Goal: Transaction & Acquisition: Download file/media

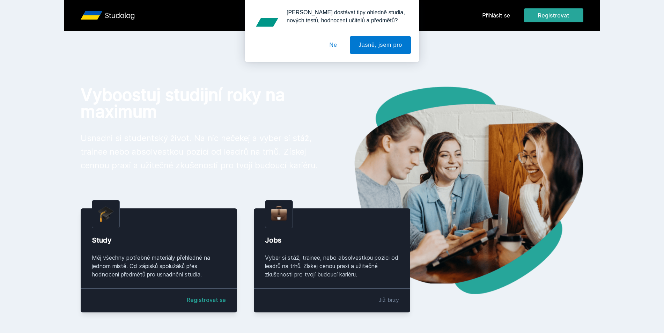
click at [502, 22] on div "[PERSON_NAME] dostávat tipy ohledně studia, nových testů, hodnocení učitelů a p…" at bounding box center [332, 31] width 664 height 62
click at [501, 22] on div "[PERSON_NAME] dostávat tipy ohledně studia, nových testů, hodnocení učitelů a p…" at bounding box center [332, 31] width 664 height 62
click at [335, 44] on button "Ne" at bounding box center [333, 44] width 25 height 17
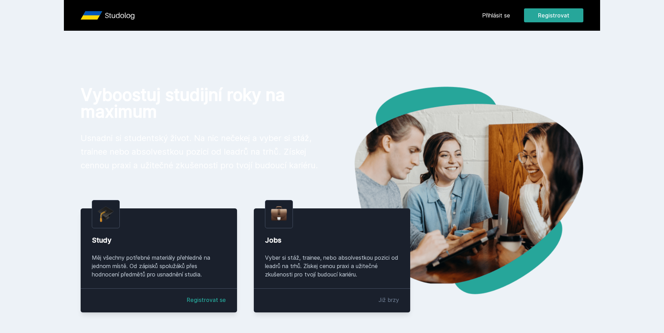
click at [500, 15] on link "Přihlásit se" at bounding box center [496, 15] width 28 height 8
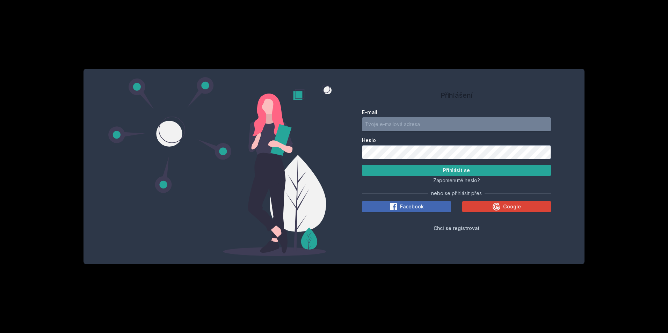
click at [432, 119] on input "E-mail" at bounding box center [456, 124] width 189 height 14
type input "[EMAIL_ADDRESS][DOMAIN_NAME]"
click at [429, 170] on button "Přihlásit se" at bounding box center [456, 170] width 189 height 11
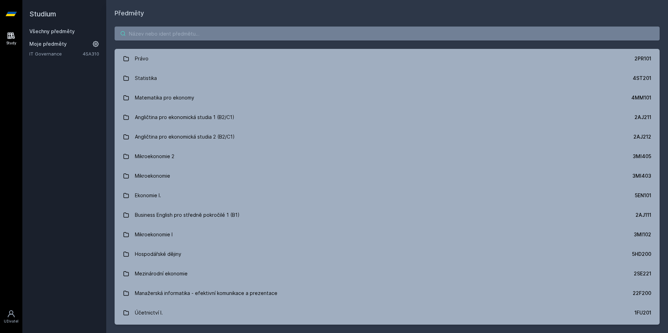
click at [215, 39] on input "search" at bounding box center [387, 34] width 545 height 14
paste input "4EK212"
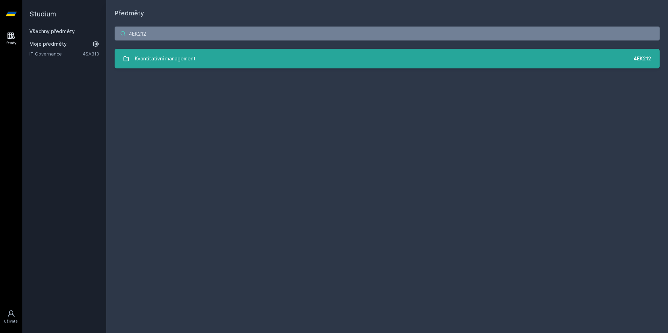
type input "4EK212"
click at [209, 50] on link "Kvantitativní management 4EK212" at bounding box center [387, 59] width 545 height 20
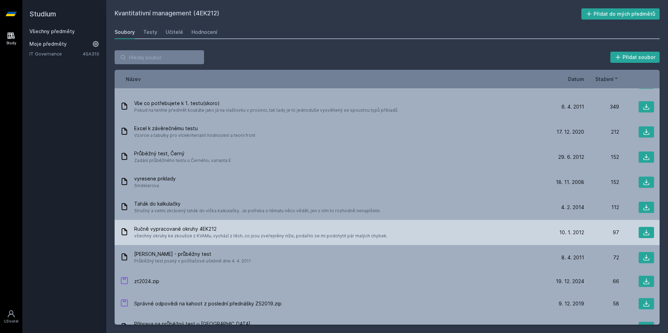
scroll to position [105, 0]
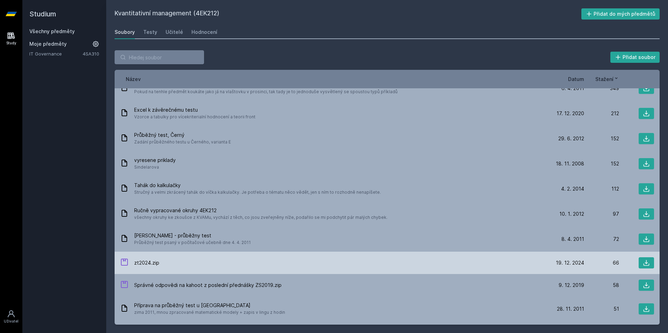
click at [138, 262] on span "zt2024.zip" at bounding box center [146, 262] width 25 height 7
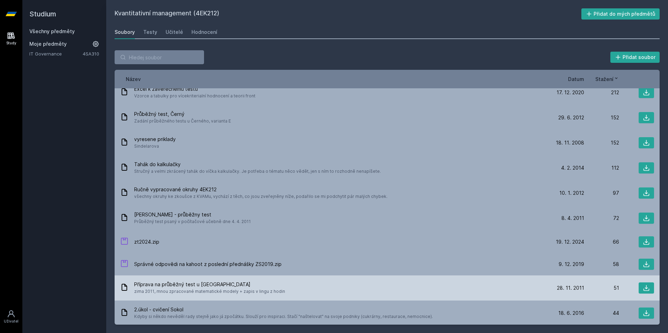
scroll to position [140, 0]
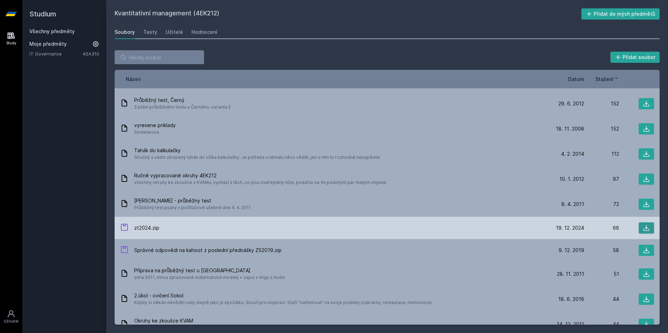
click at [649, 225] on button at bounding box center [645, 227] width 15 height 11
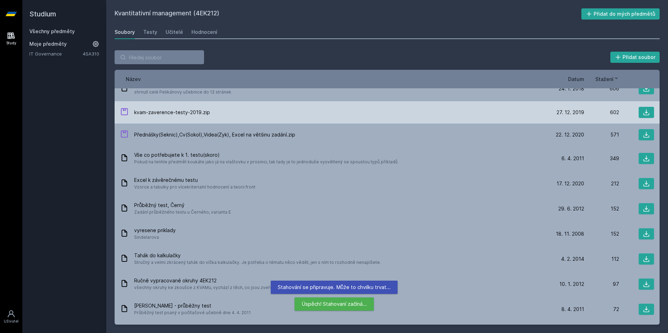
scroll to position [0, 0]
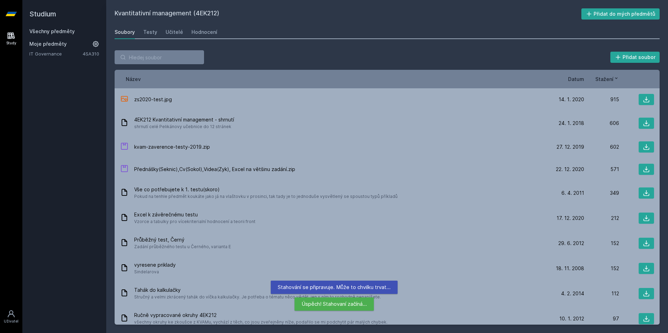
click at [578, 77] on span "Datum" at bounding box center [576, 78] width 16 height 7
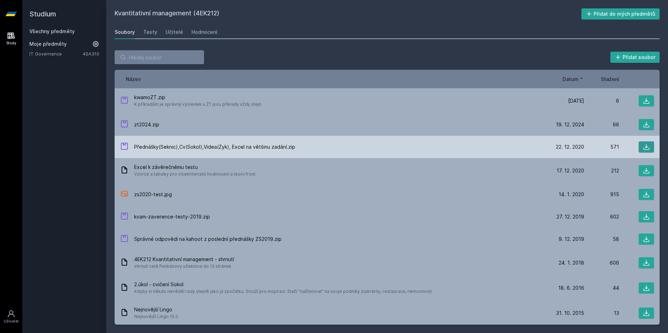
click at [647, 148] on button at bounding box center [645, 146] width 15 height 11
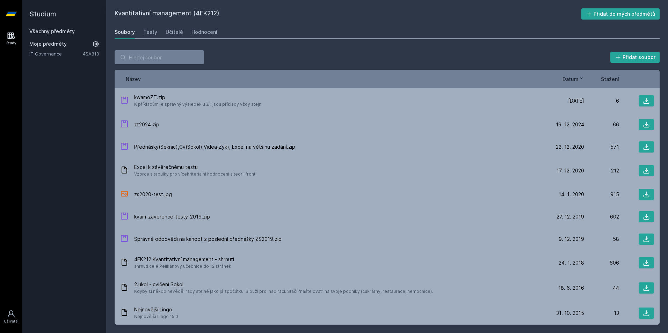
click at [491, 60] on div "Přidat soubor" at bounding box center [387, 57] width 545 height 14
